Goal: Register for event/course

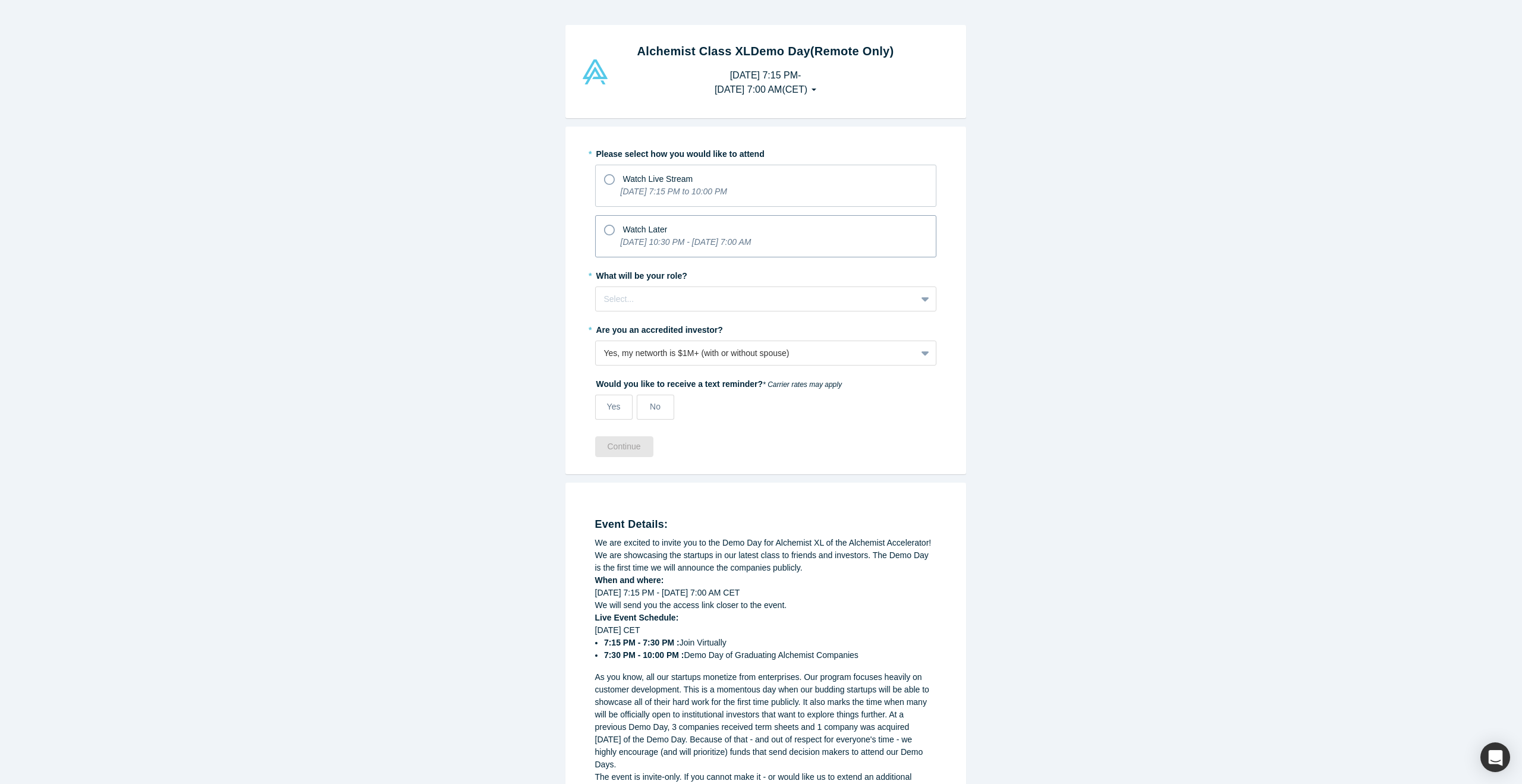
click at [675, 224] on div "Watch Later" at bounding box center [766, 227] width 323 height 16
click at [0, 0] on input "Watch Later [DATE] 10:30 PM - [DATE] 7:00 AM" at bounding box center [0, 0] width 0 height 0
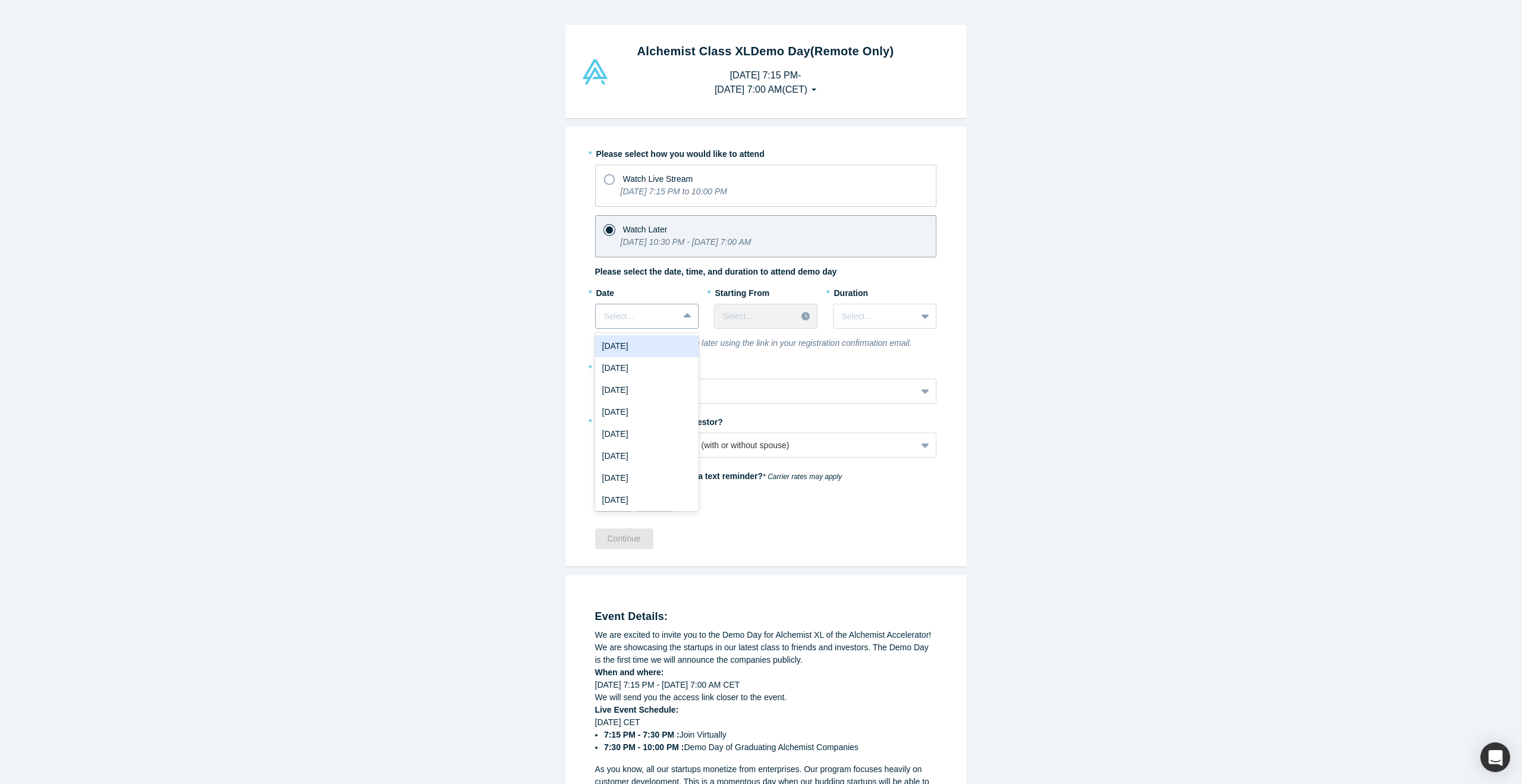
click at [679, 322] on div at bounding box center [688, 316] width 19 height 22
click at [678, 324] on div at bounding box center [687, 316] width 19 height 22
click at [637, 506] on div "[DATE]" at bounding box center [647, 500] width 104 height 22
click at [750, 321] on div at bounding box center [755, 317] width 65 height 15
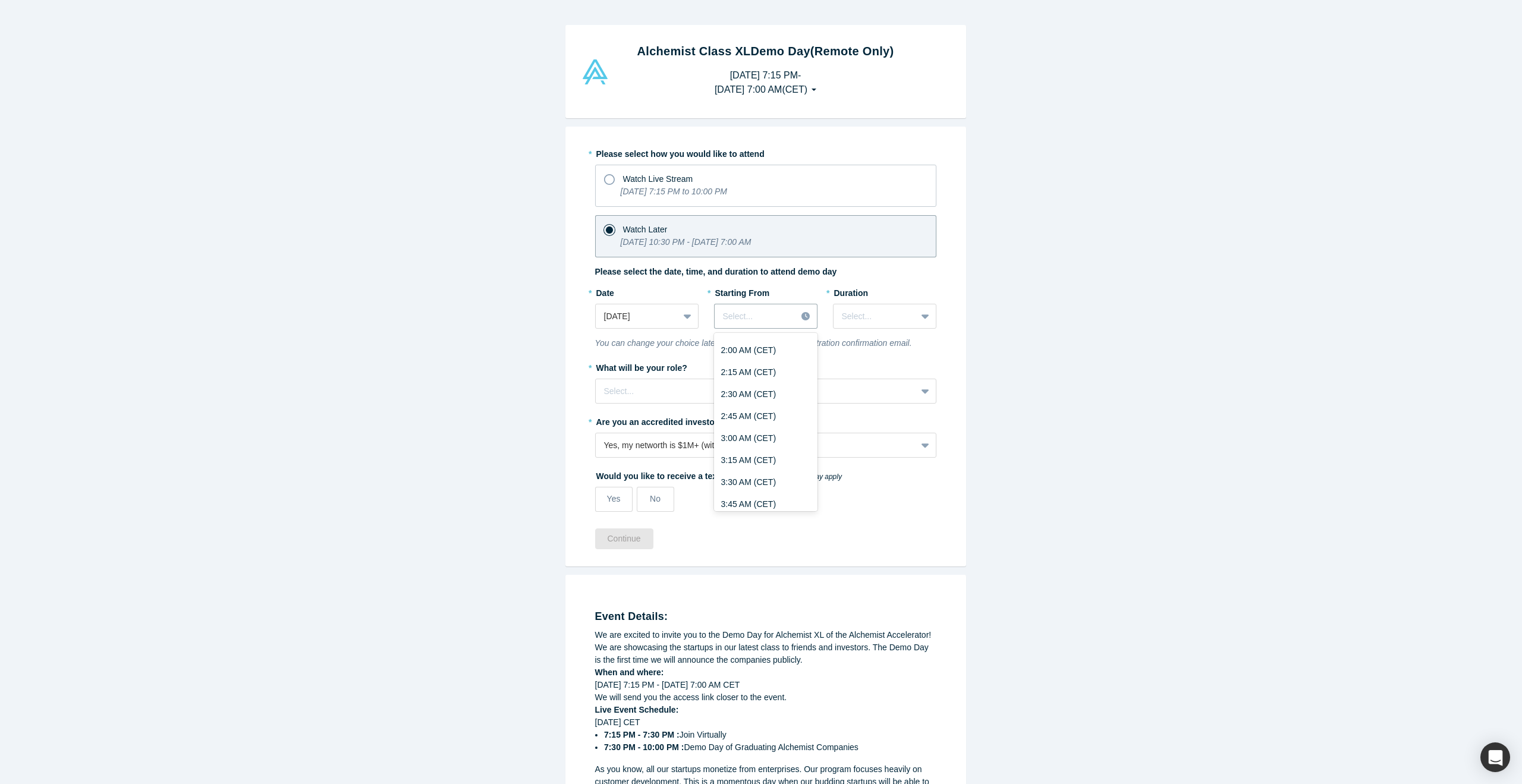
scroll to position [0, 0]
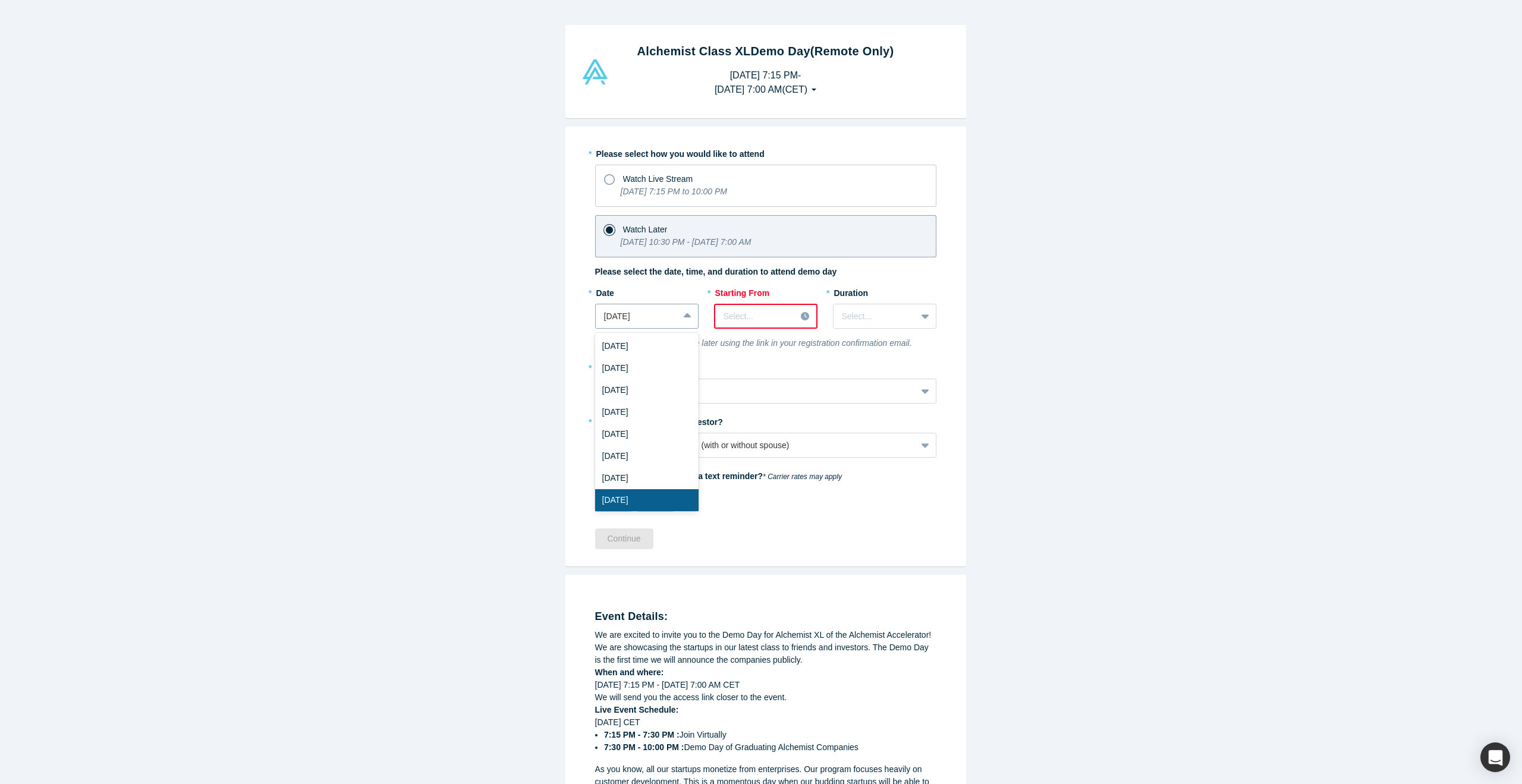
click at [684, 317] on icon at bounding box center [687, 315] width 8 height 5
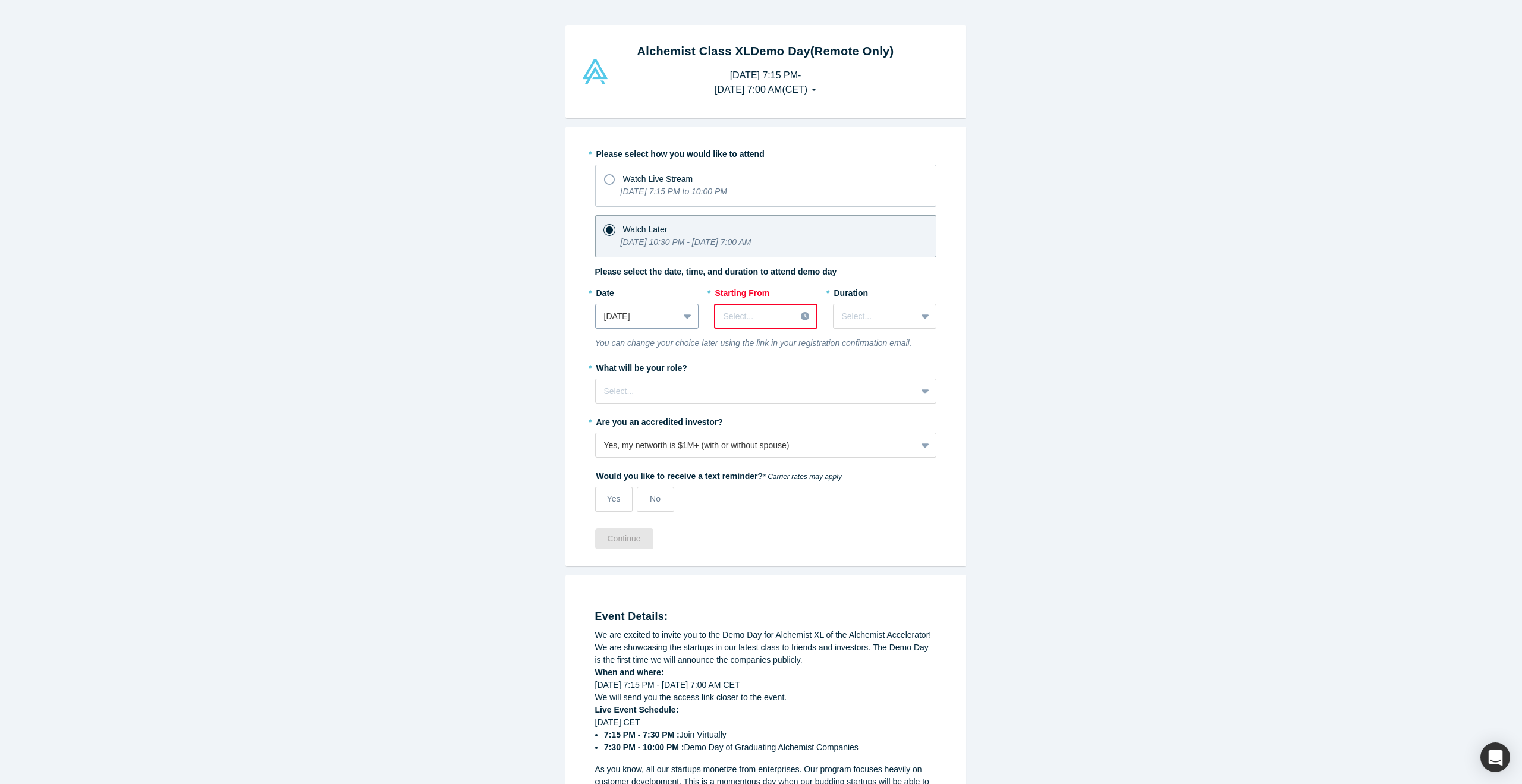
click at [625, 316] on div at bounding box center [637, 317] width 66 height 15
click at [639, 391] on div "[DATE]" at bounding box center [647, 387] width 104 height 22
click at [780, 326] on div "Select..." at bounding box center [766, 316] width 104 height 25
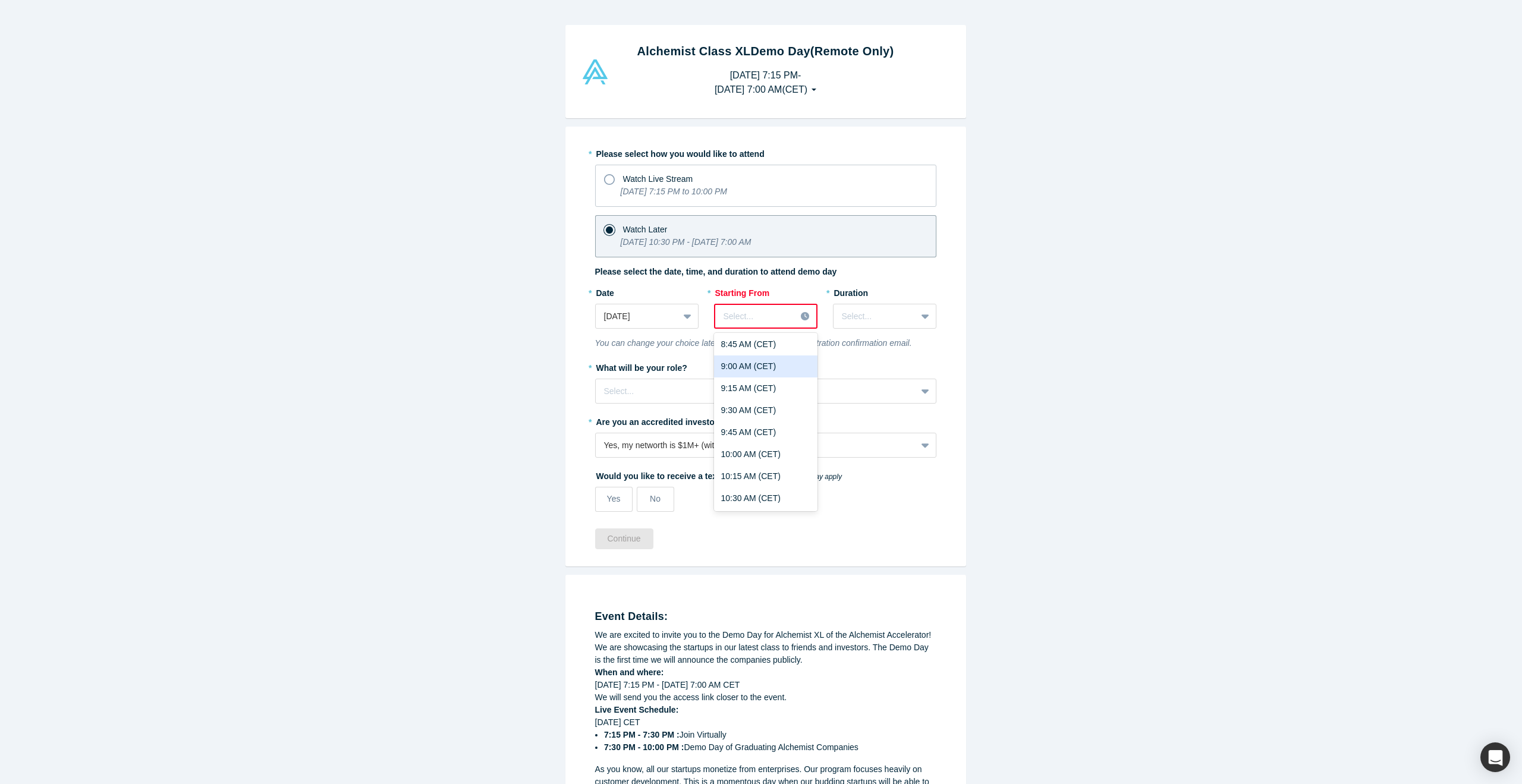
click at [793, 371] on div "9:00 AM (CET)" at bounding box center [766, 366] width 104 height 22
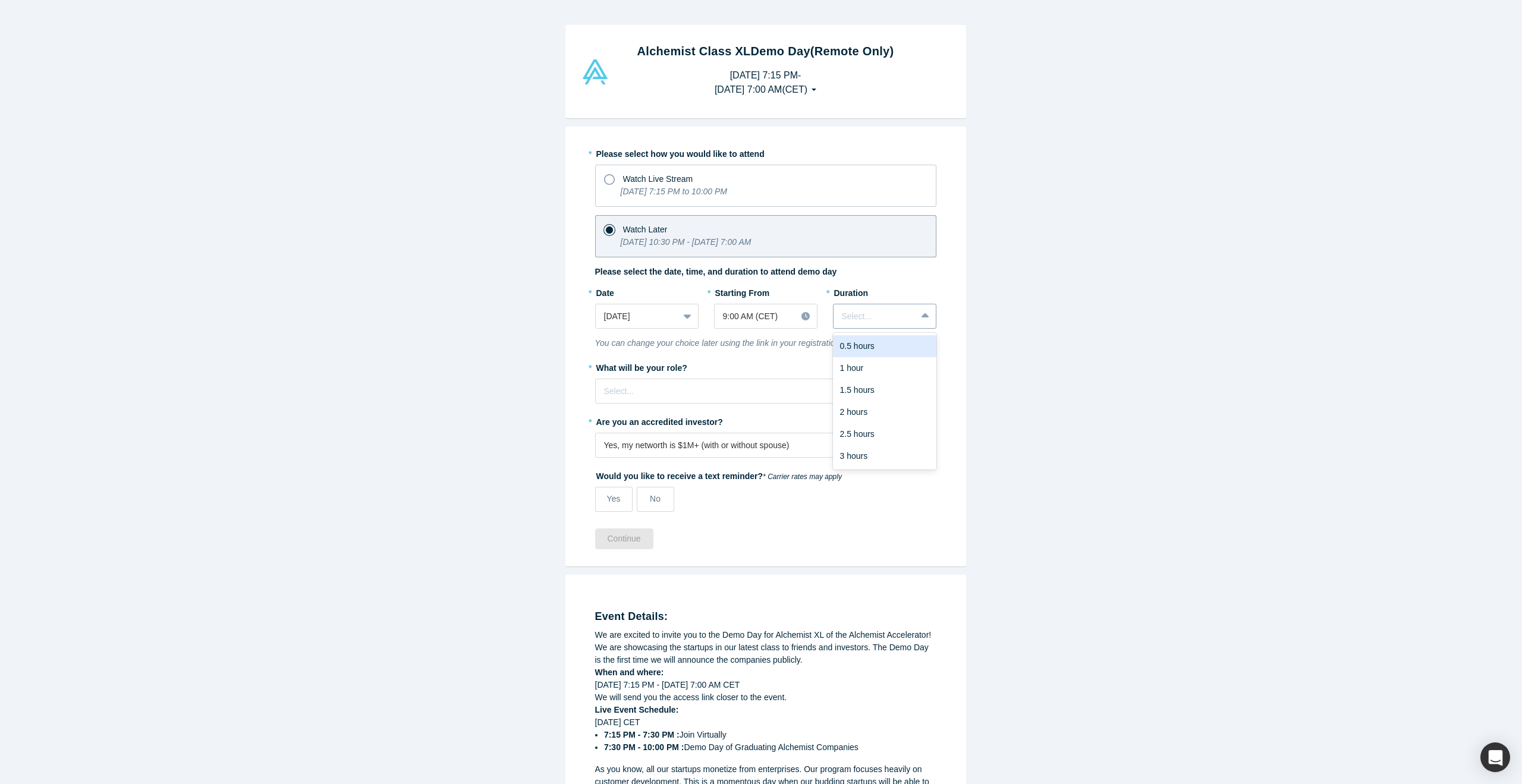
click at [898, 316] on div at bounding box center [875, 317] width 66 height 15
click at [886, 375] on div "1 hour" at bounding box center [885, 368] width 104 height 22
click at [882, 391] on div at bounding box center [756, 392] width 304 height 15
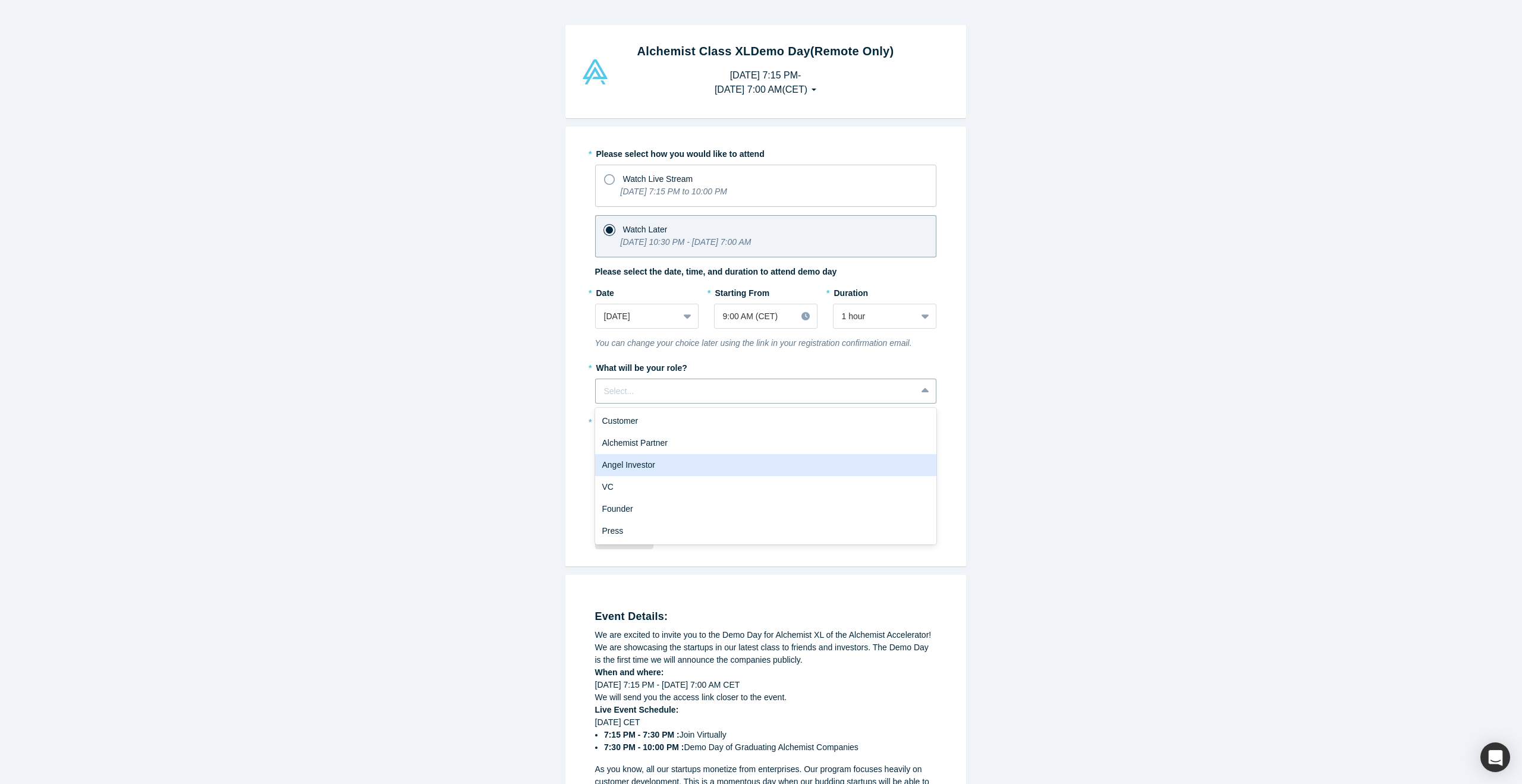
click at [662, 461] on div "Angel Investor" at bounding box center [766, 464] width 341 height 22
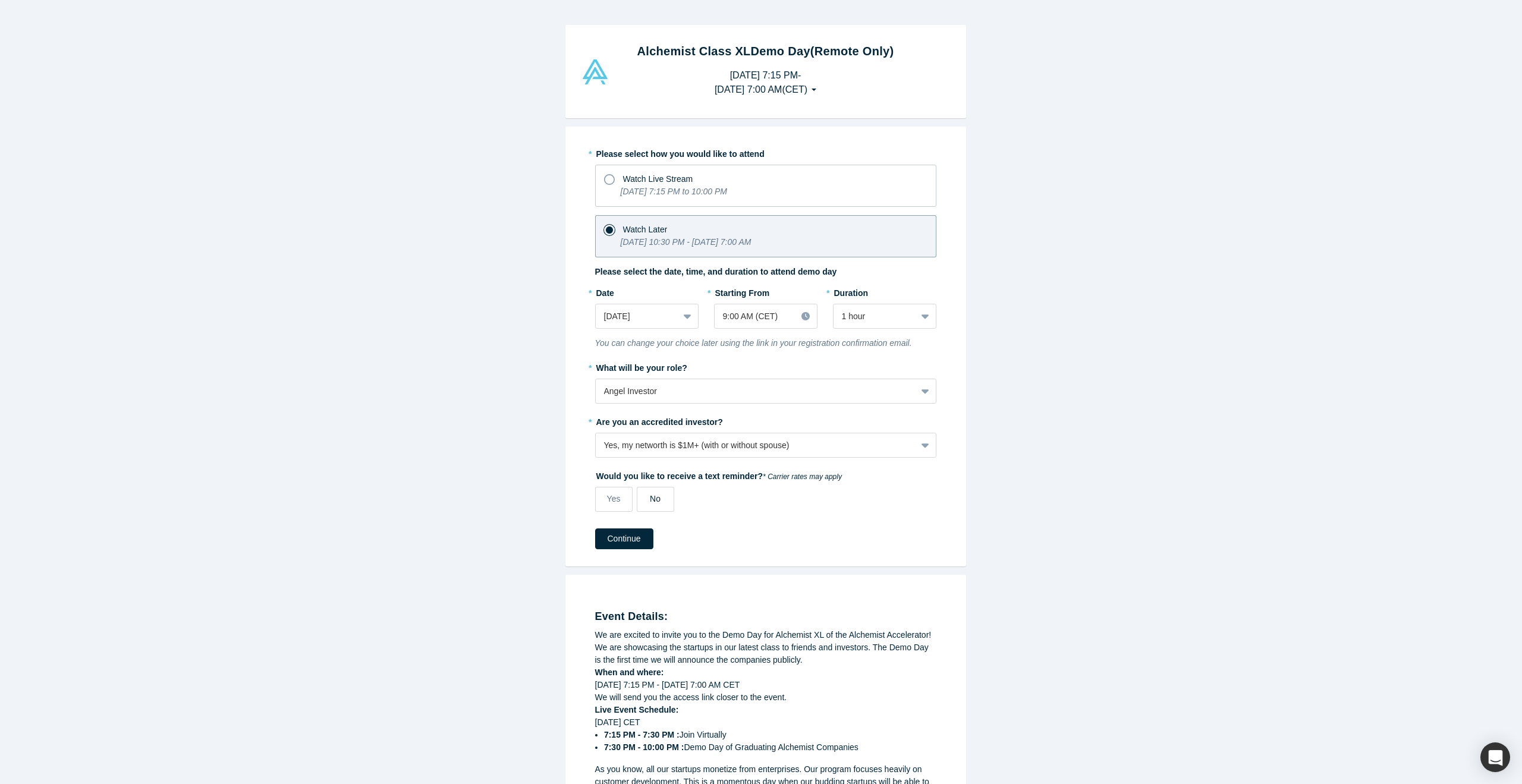
click at [657, 493] on label "No" at bounding box center [655, 499] width 38 height 25
click at [0, 0] on input "No" at bounding box center [0, 0] width 0 height 0
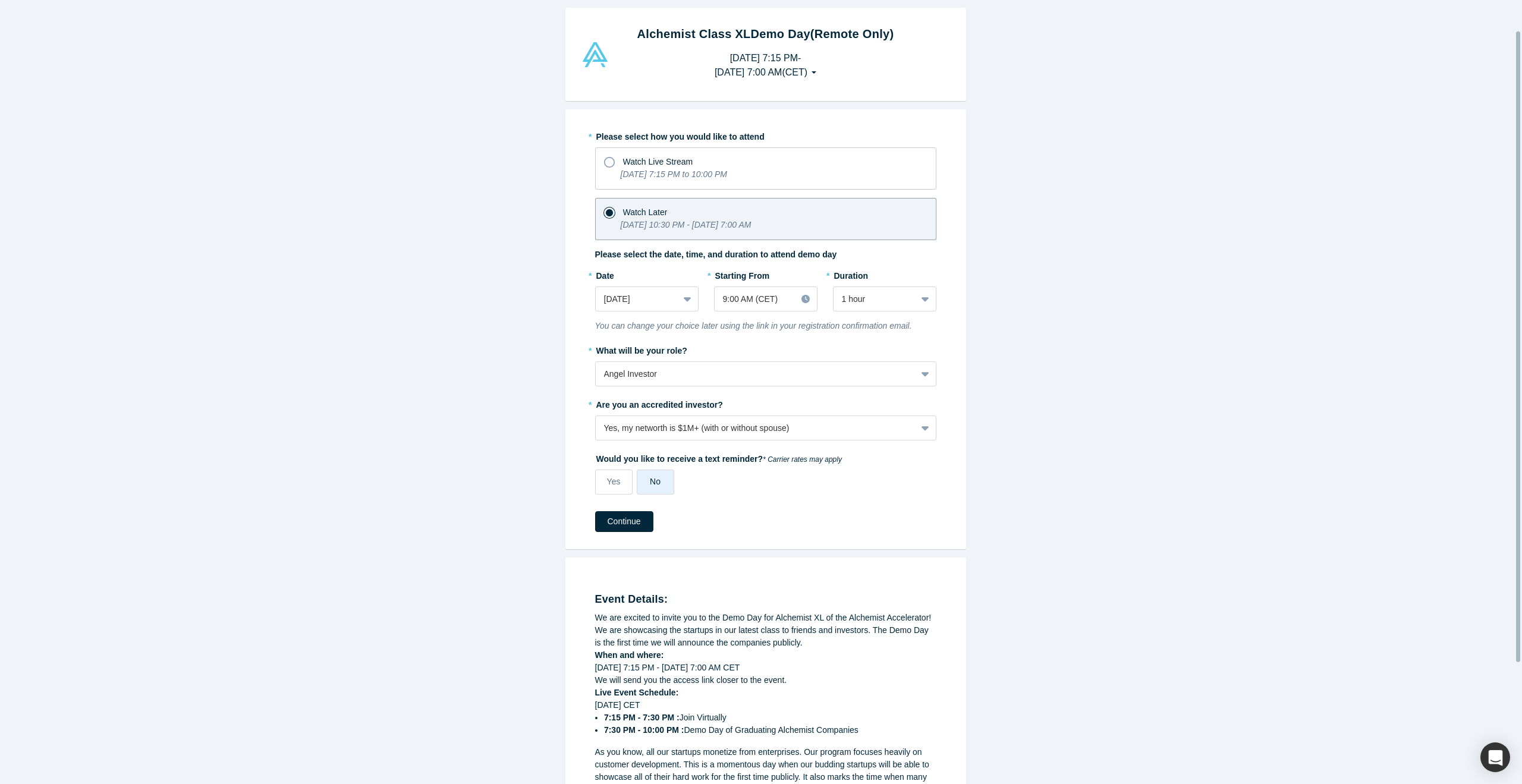
scroll to position [40, 0]
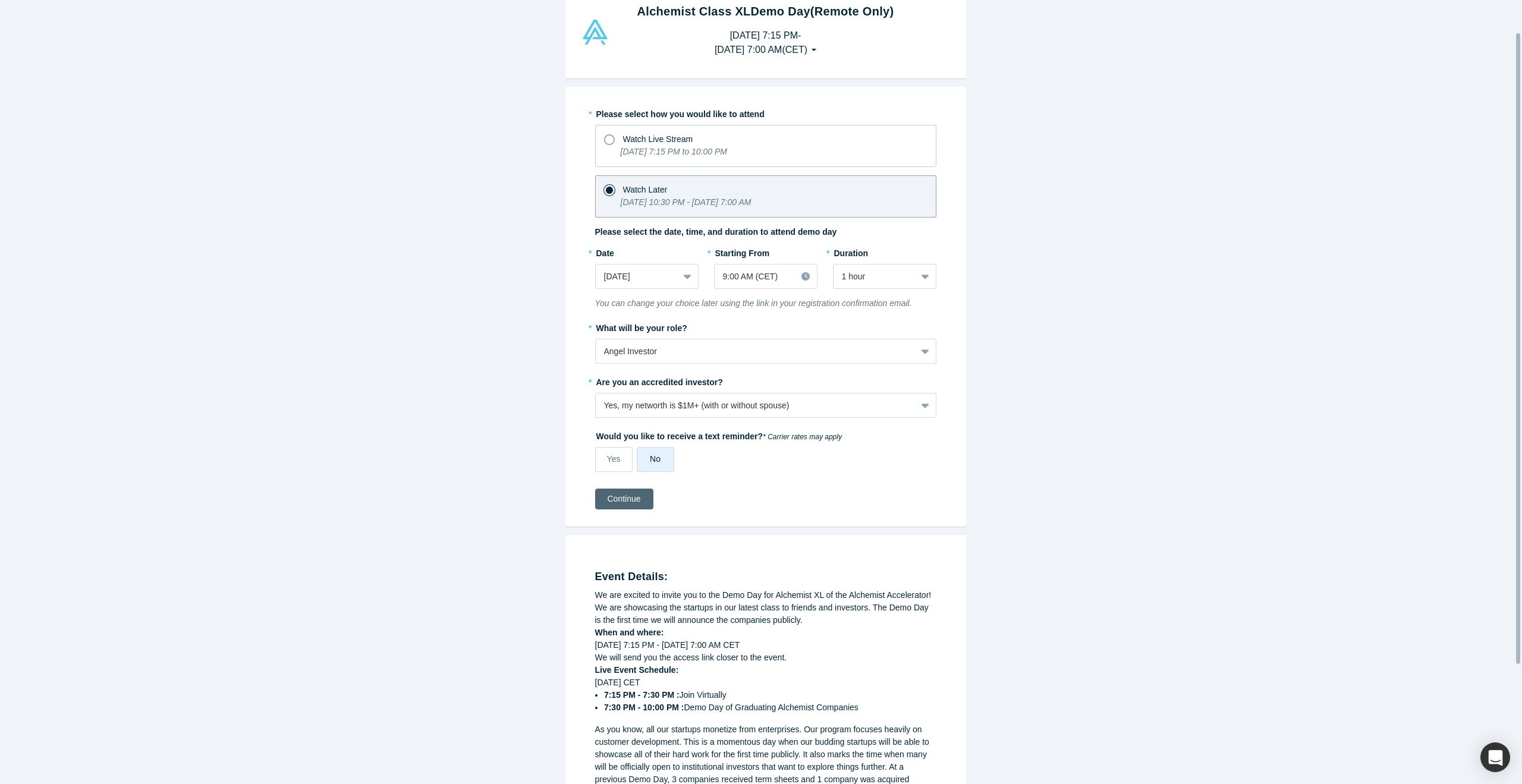
click at [636, 496] on button "Continue" at bounding box center [624, 499] width 59 height 21
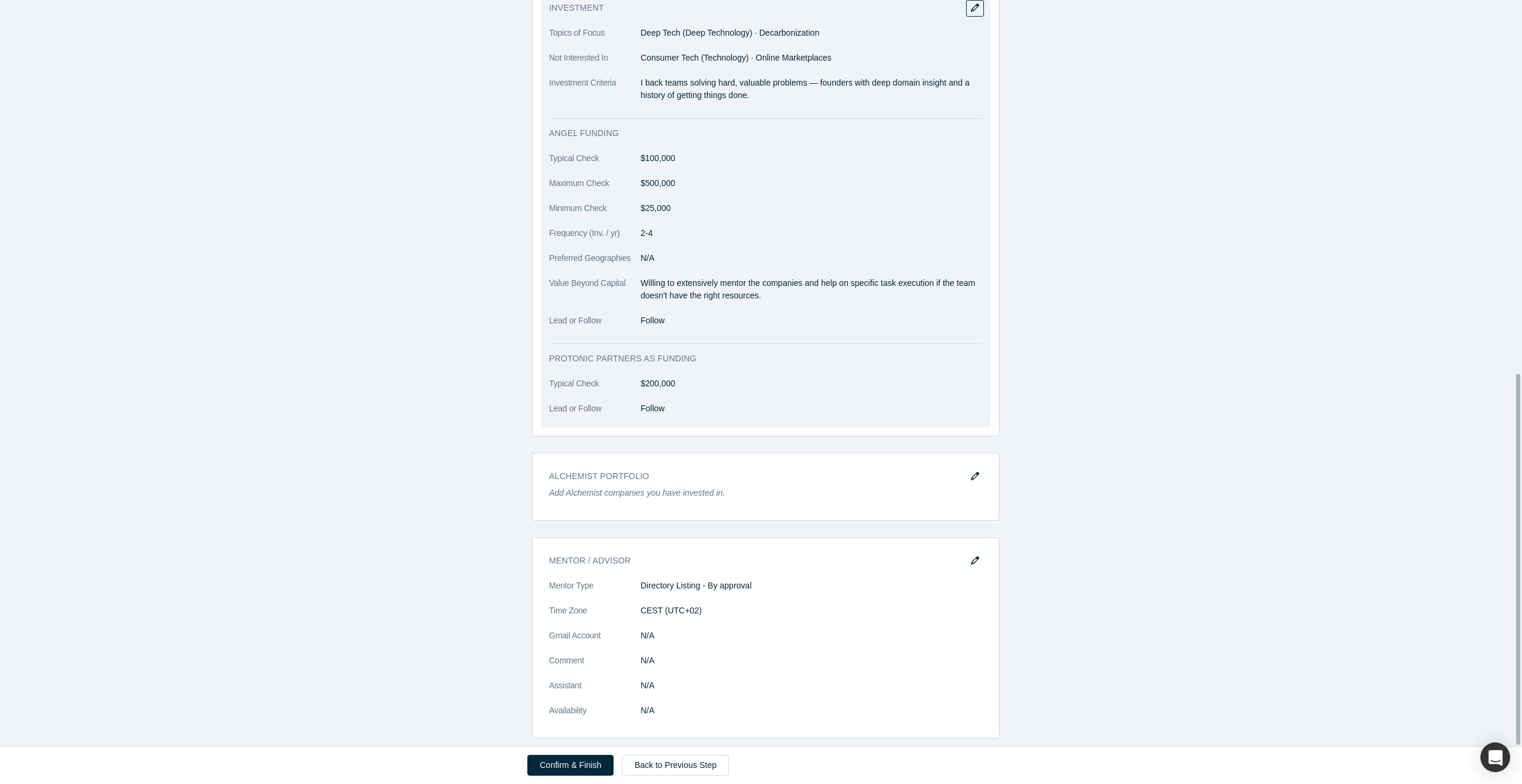
scroll to position [750, 0]
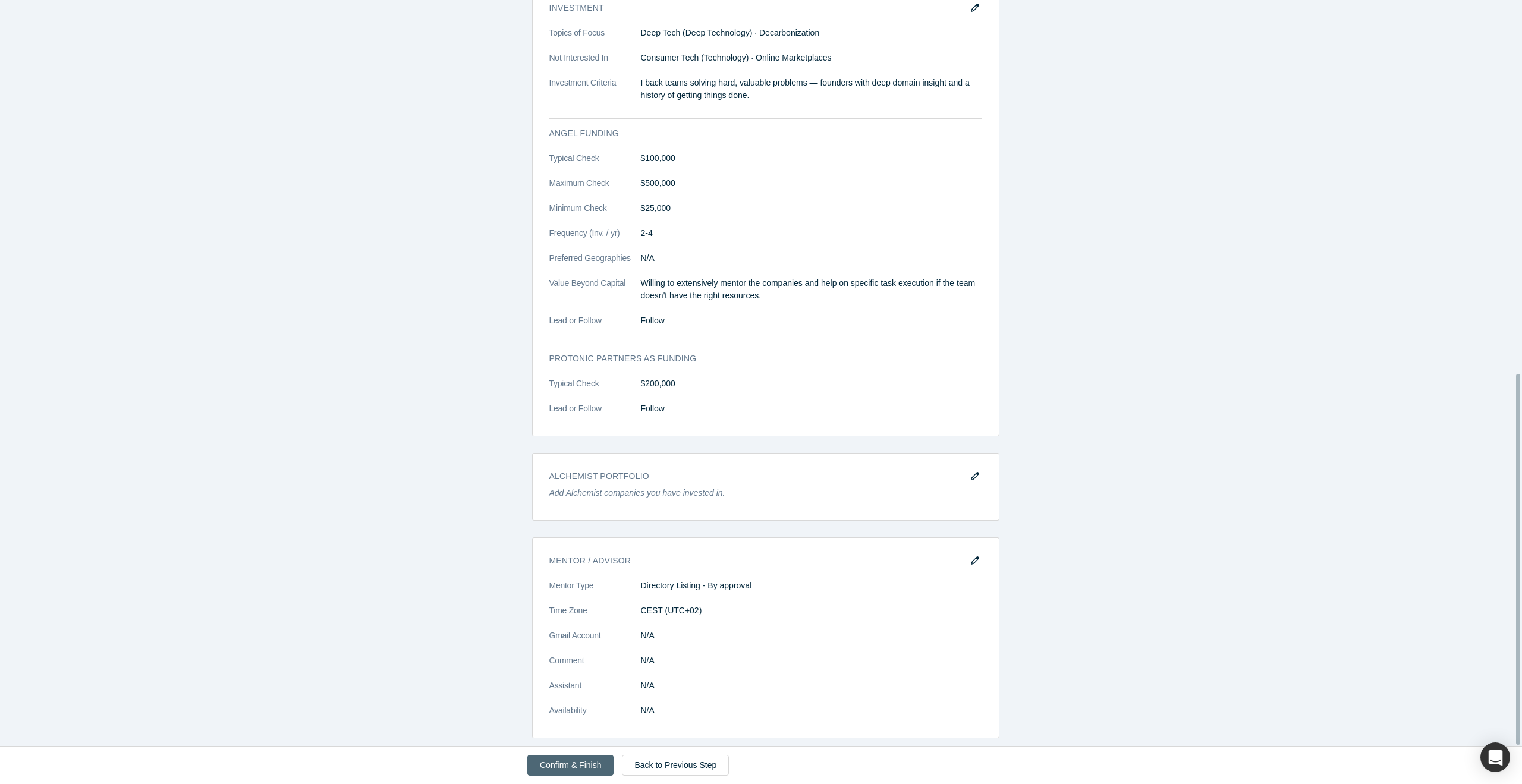
click at [568, 762] on button "Confirm & Finish" at bounding box center [570, 765] width 86 height 21
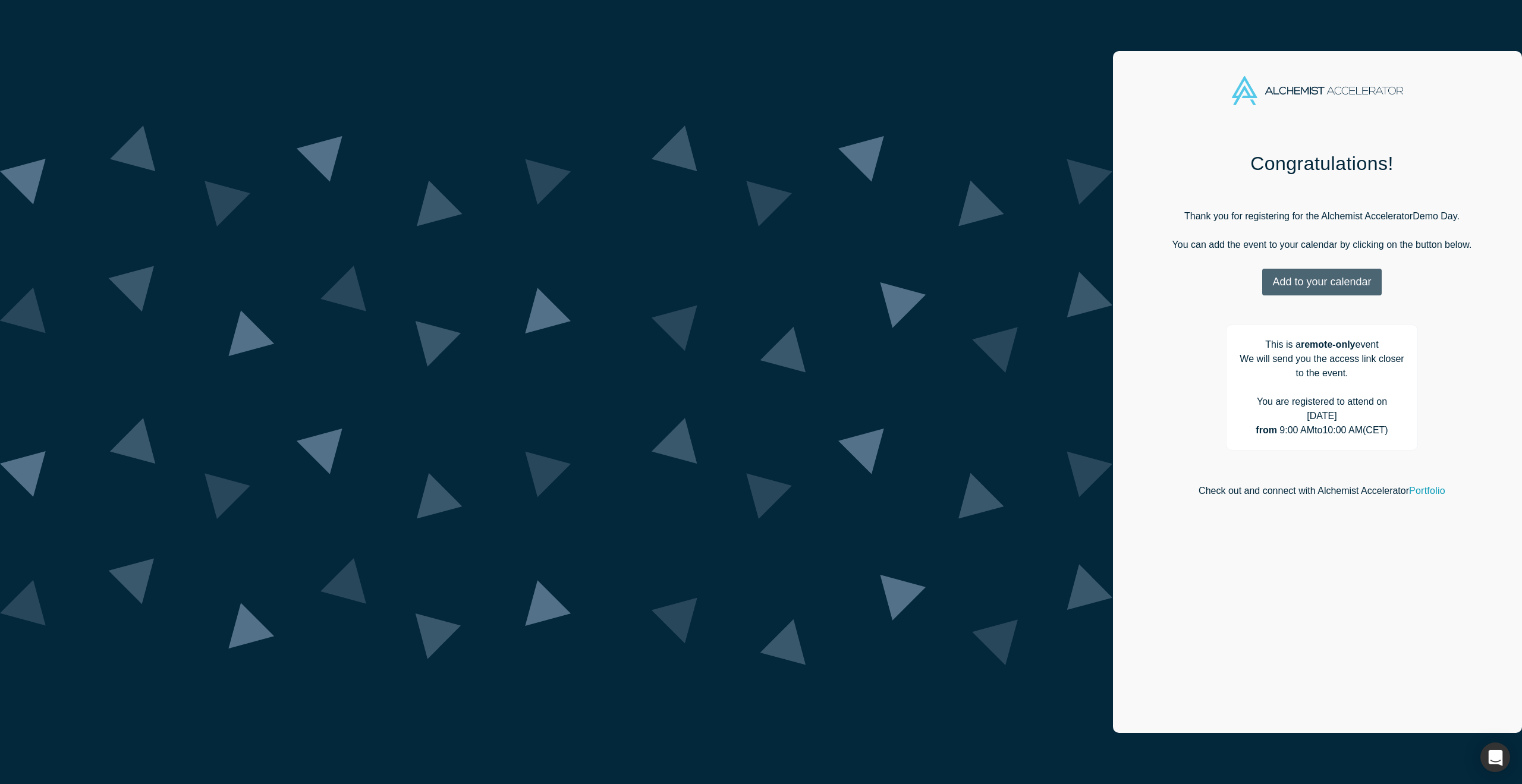
click at [1262, 285] on button "Add to your calendar" at bounding box center [1322, 282] width 119 height 27
click at [1290, 319] on link "Outlook" at bounding box center [1319, 318] width 58 height 10
